Goal: Information Seeking & Learning: Learn about a topic

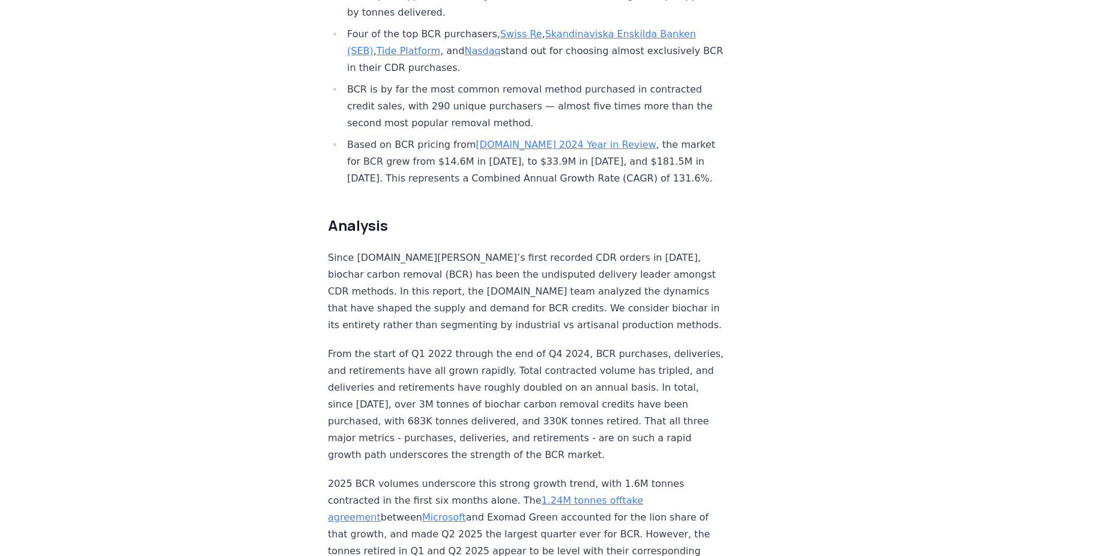
scroll to position [781, 0]
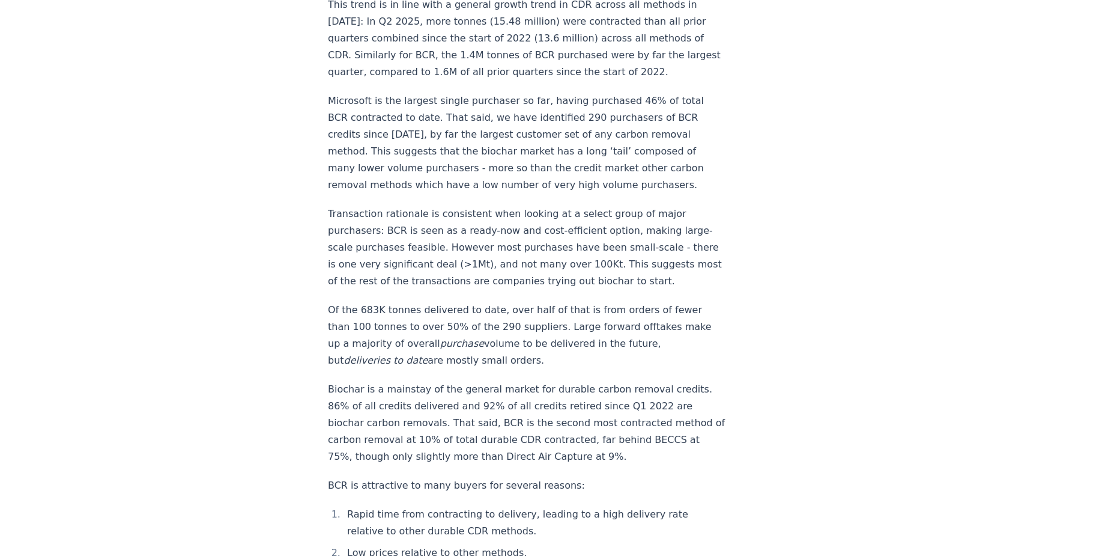
scroll to position [1382, 0]
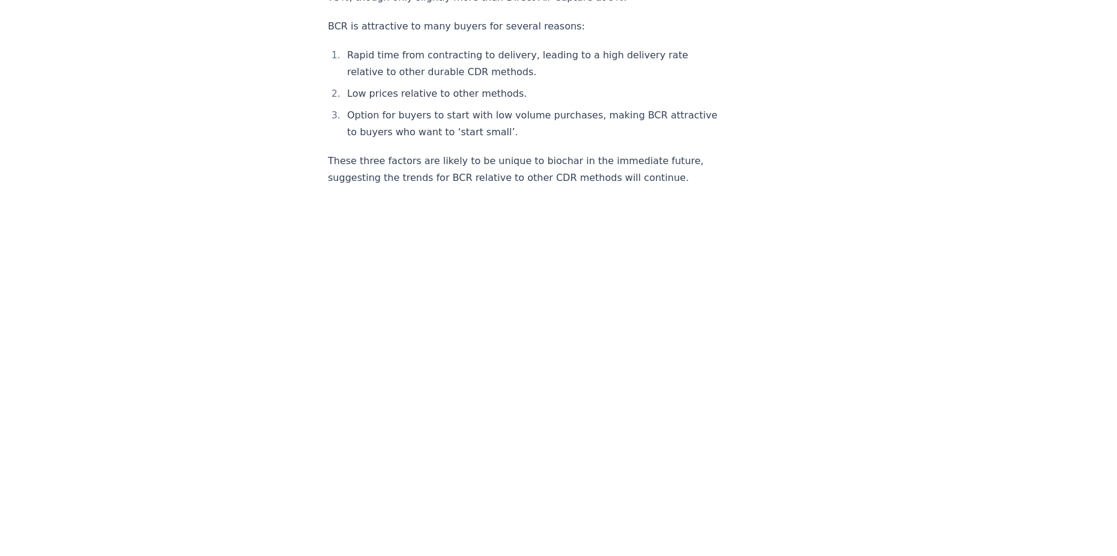
scroll to position [1802, 0]
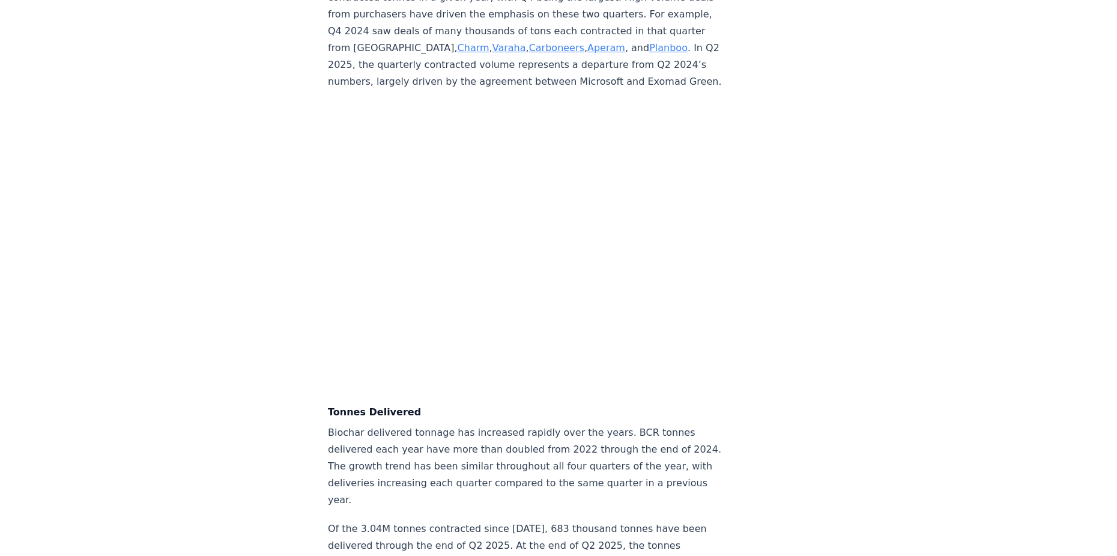
scroll to position [3364, 0]
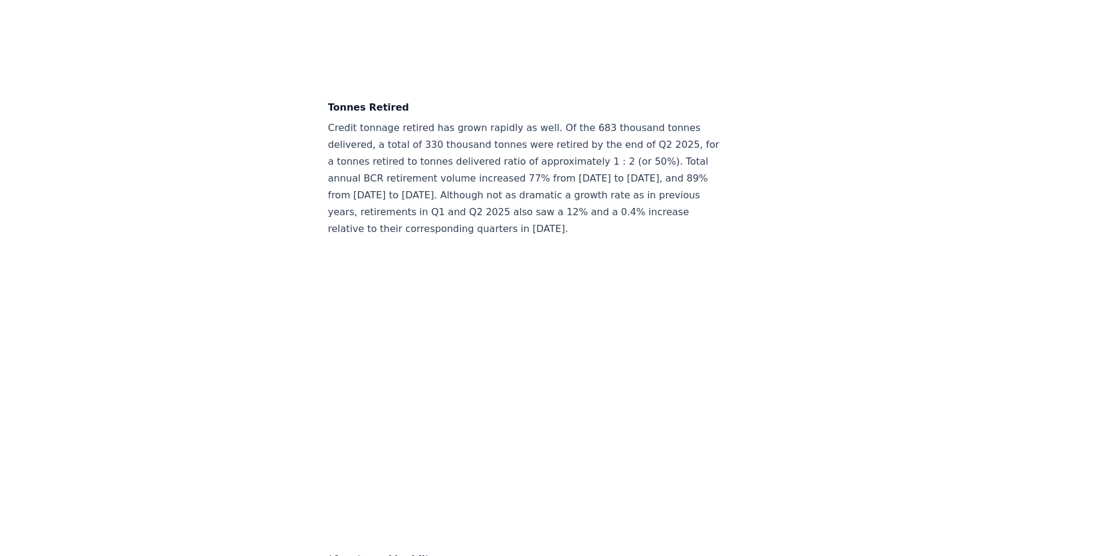
scroll to position [4205, 0]
drag, startPoint x: 249, startPoint y: 272, endPoint x: 214, endPoint y: 276, distance: 34.5
click at [214, 276] on div "September 09, 2025 Biochar Carbon Removal Market Snapshot | 2025 Highlights A t…" at bounding box center [558, 27] width 841 height 8379
click at [249, 278] on div "September 09, 2025 Biochar Carbon Removal Market Snapshot | 2025 Highlights A t…" at bounding box center [558, 27] width 841 height 8379
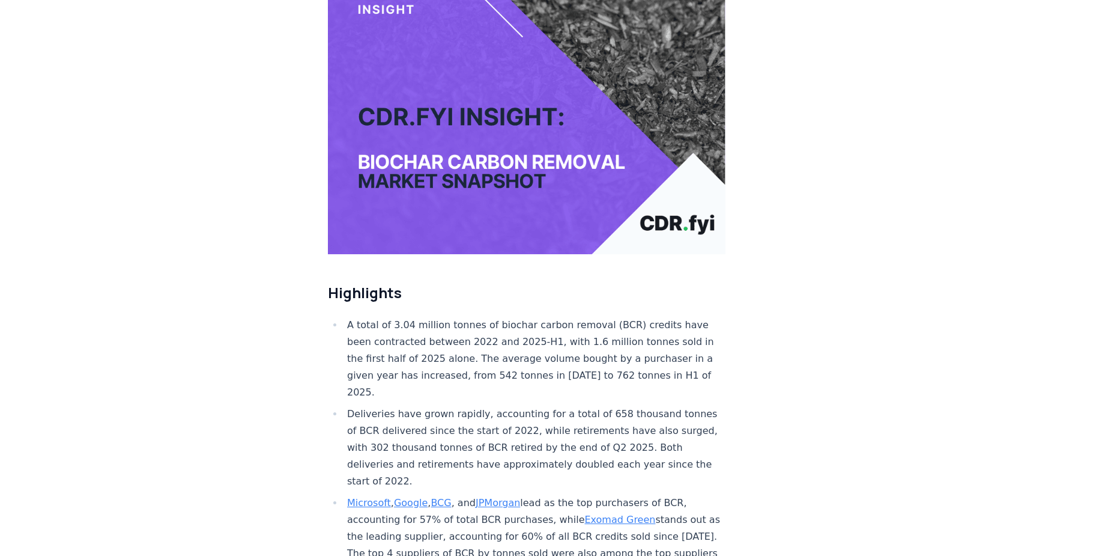
scroll to position [0, 0]
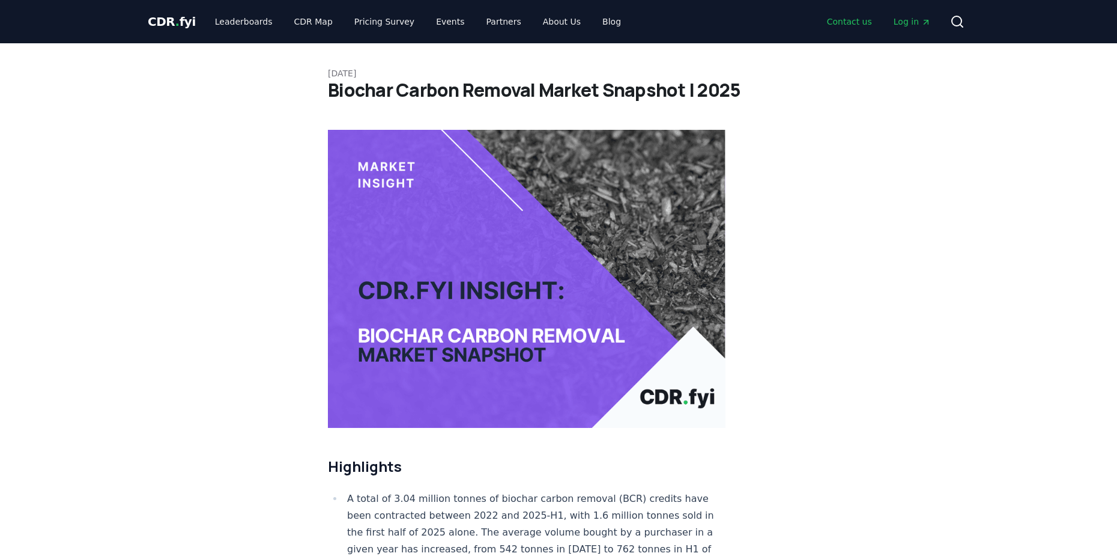
click at [875, 15] on link "Contact us" at bounding box center [850, 22] width 64 height 22
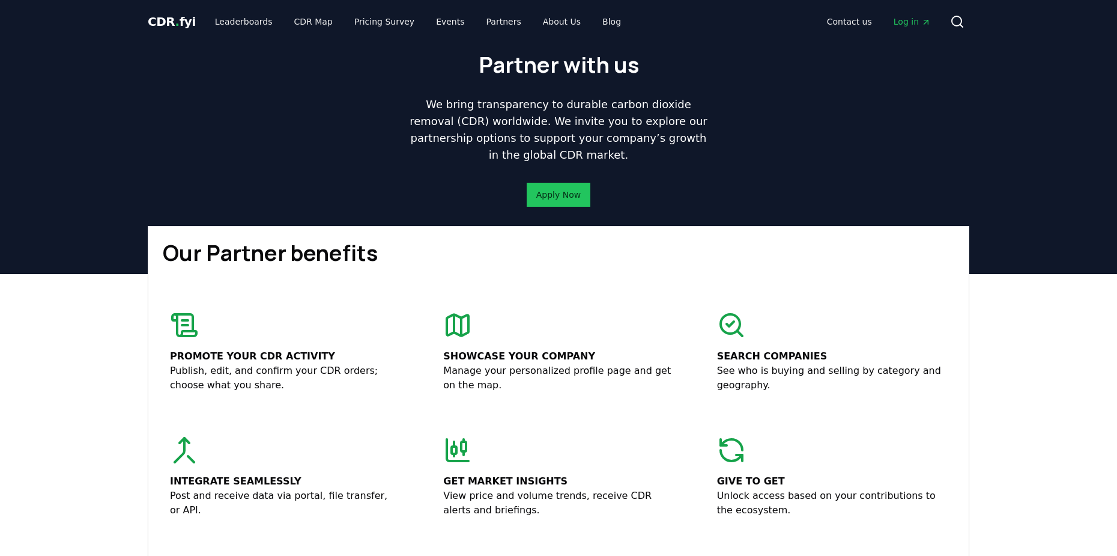
click at [908, 18] on span "Log in" at bounding box center [912, 22] width 37 height 12
click at [908, 23] on span "Log in" at bounding box center [912, 22] width 37 height 12
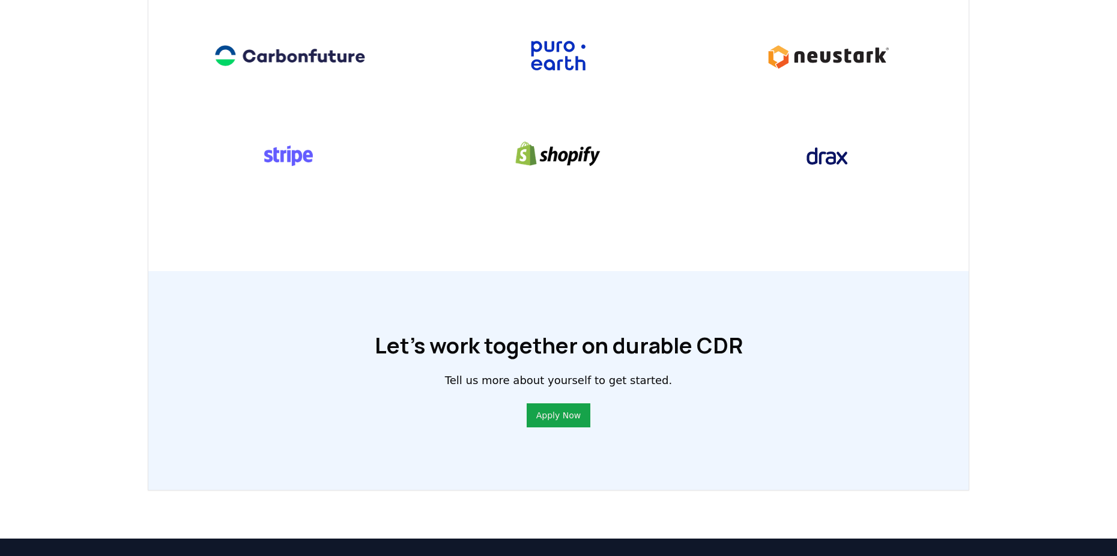
scroll to position [535, 0]
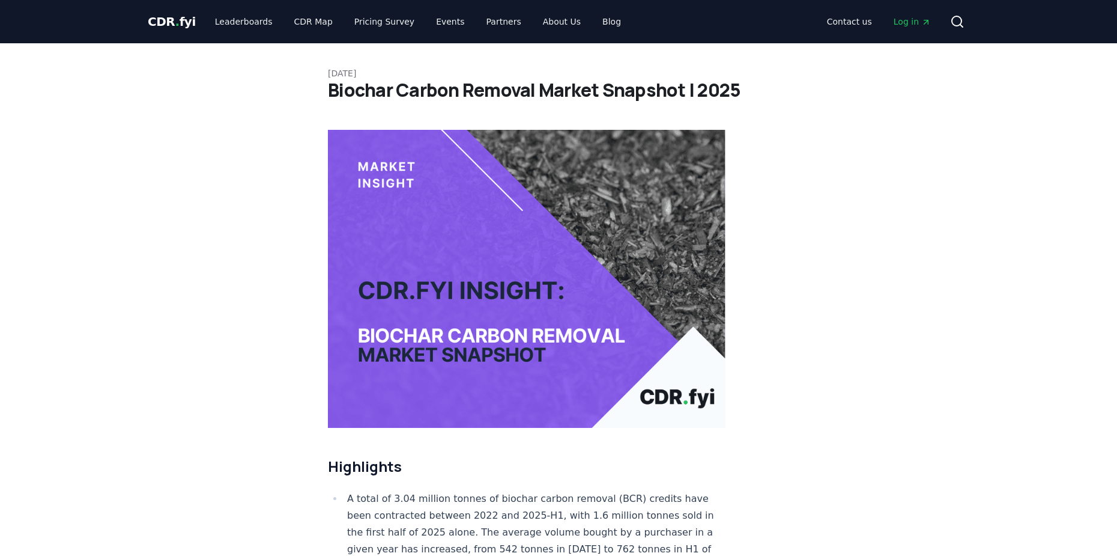
click at [898, 20] on span "Log in" at bounding box center [912, 22] width 37 height 12
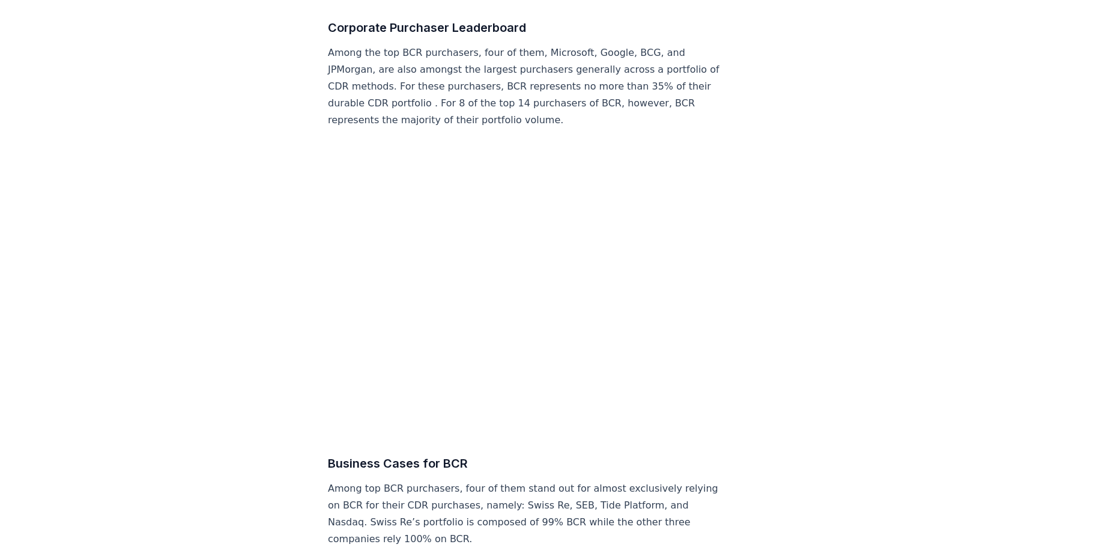
scroll to position [4806, 0]
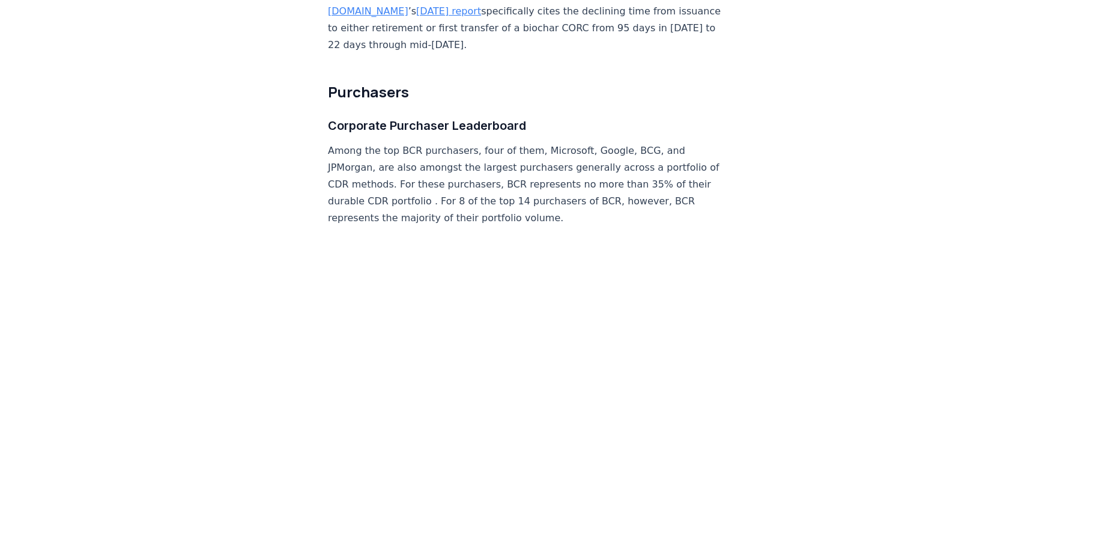
click at [484, 88] on h2 "Purchasers" at bounding box center [527, 91] width 398 height 19
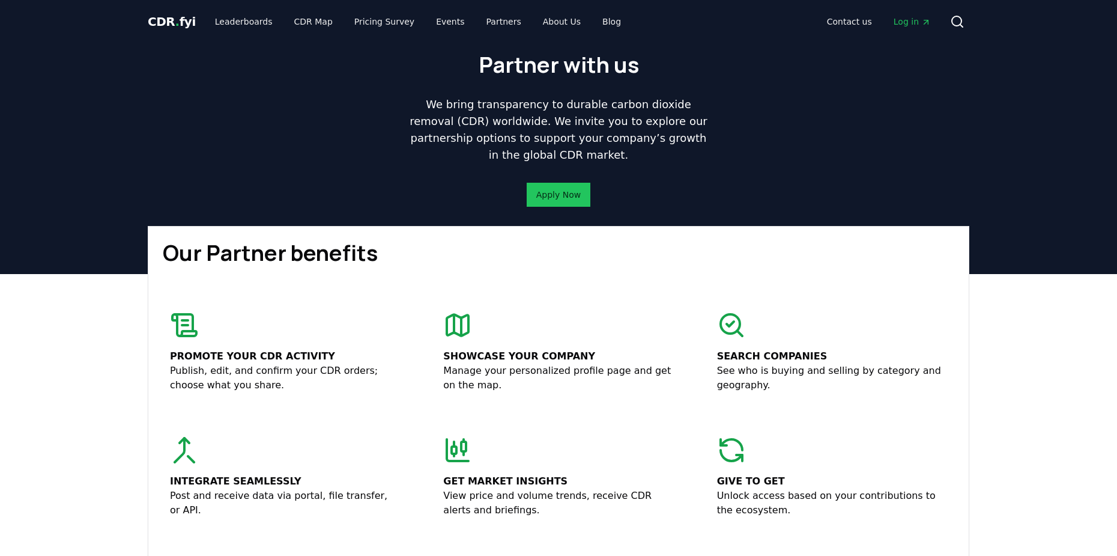
click at [904, 22] on span "Log in" at bounding box center [912, 22] width 37 height 12
